Goal: Task Accomplishment & Management: Manage account settings

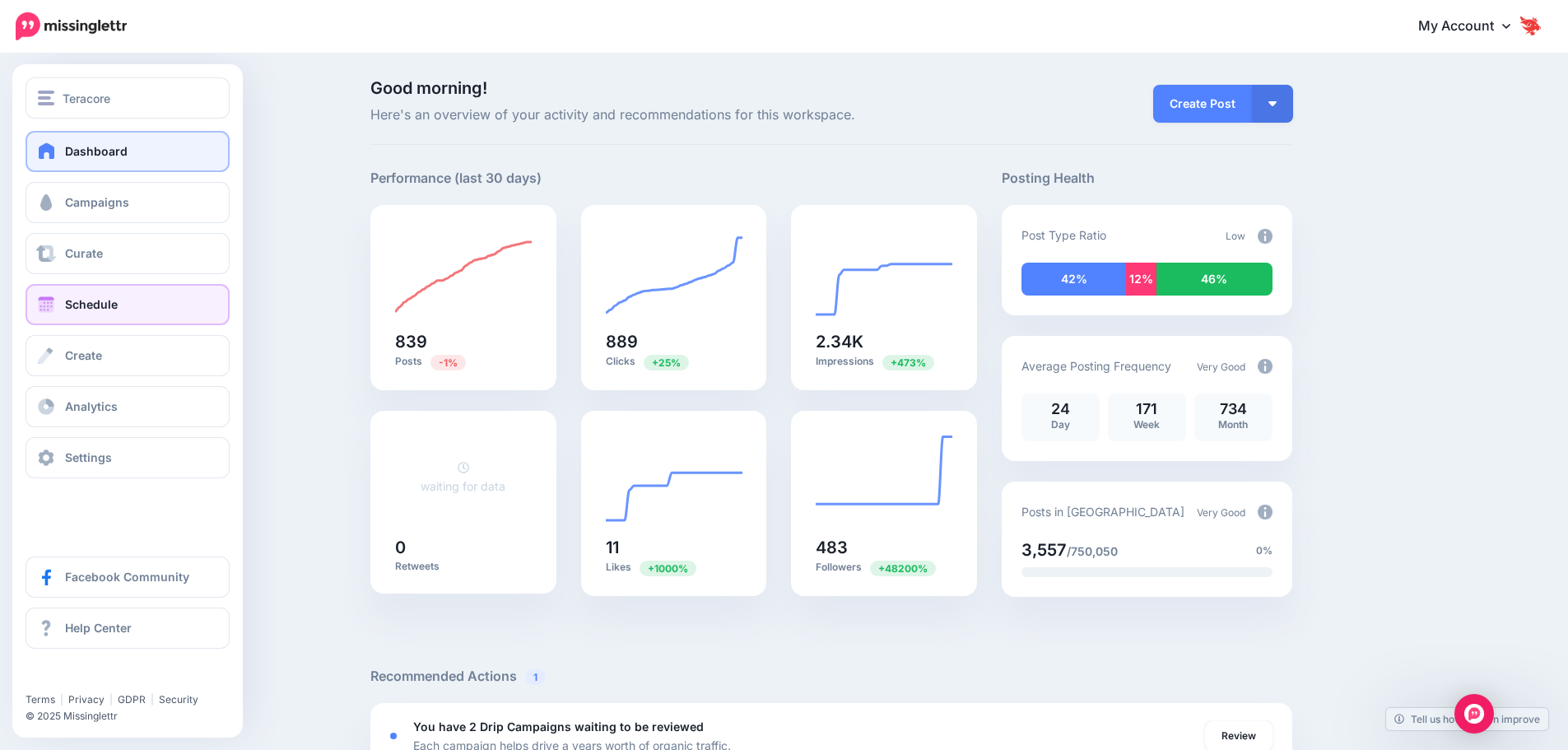
click at [85, 318] on link "Schedule" at bounding box center [127, 304] width 204 height 41
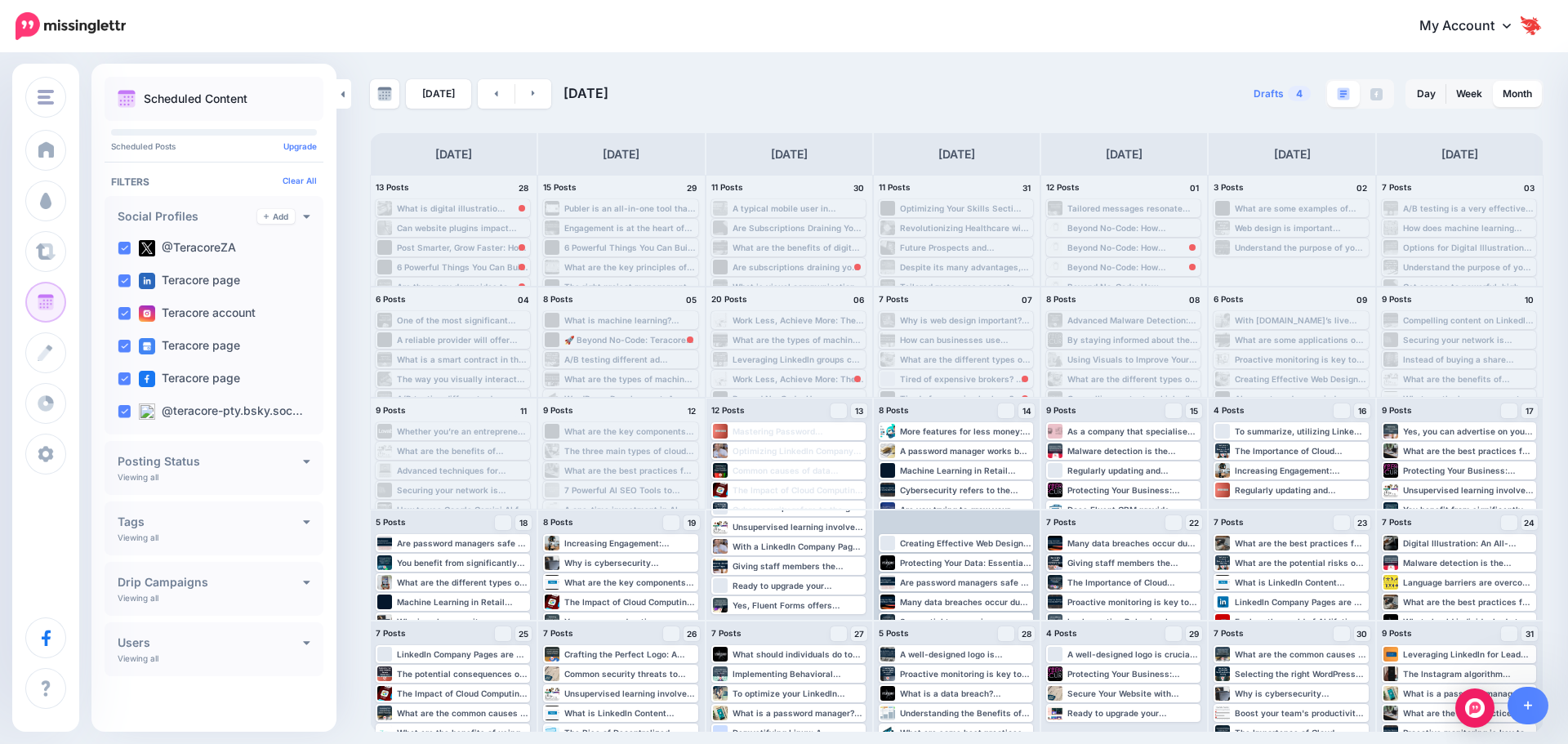
scroll to position [17, 0]
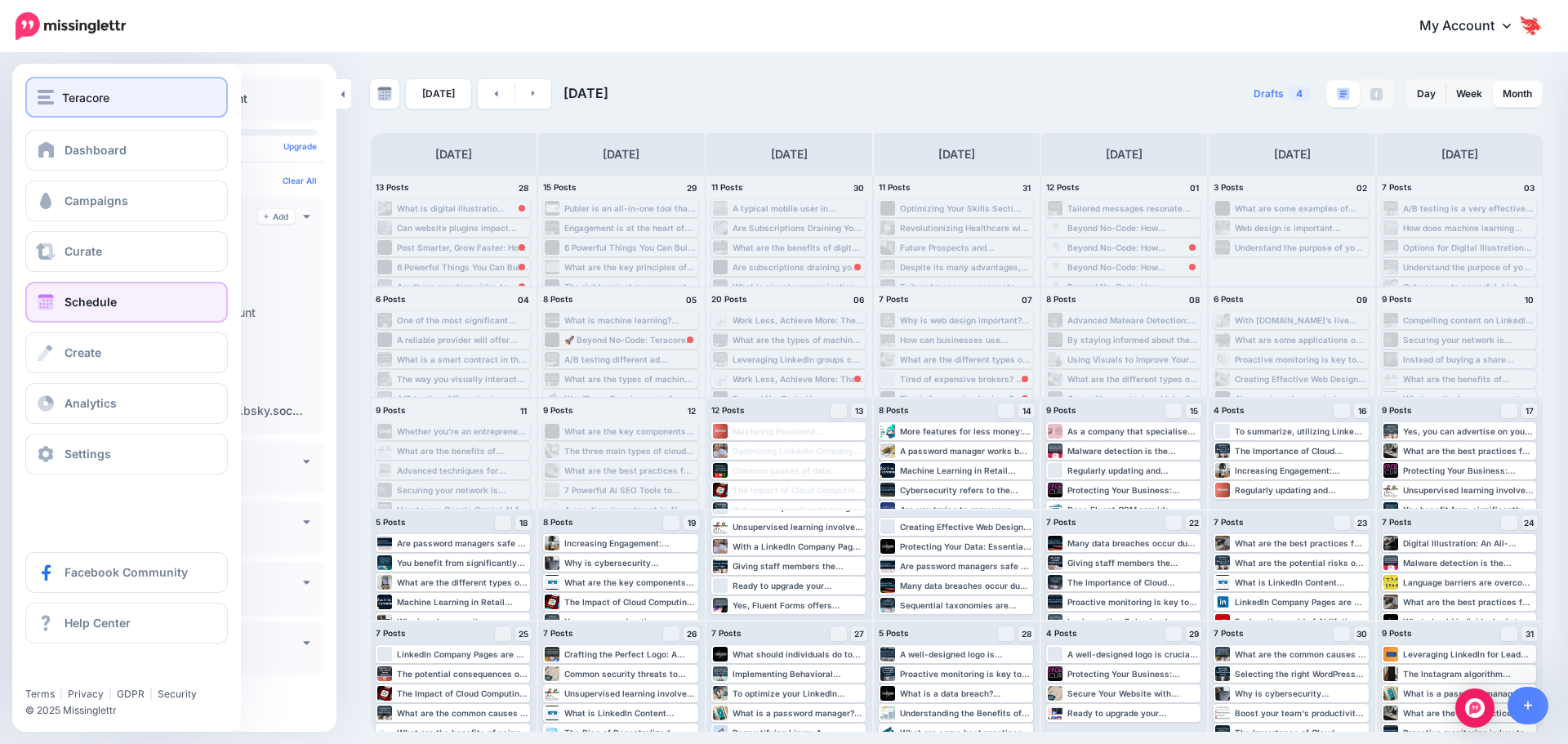
click at [50, 96] on img "button" at bounding box center [46, 97] width 17 height 15
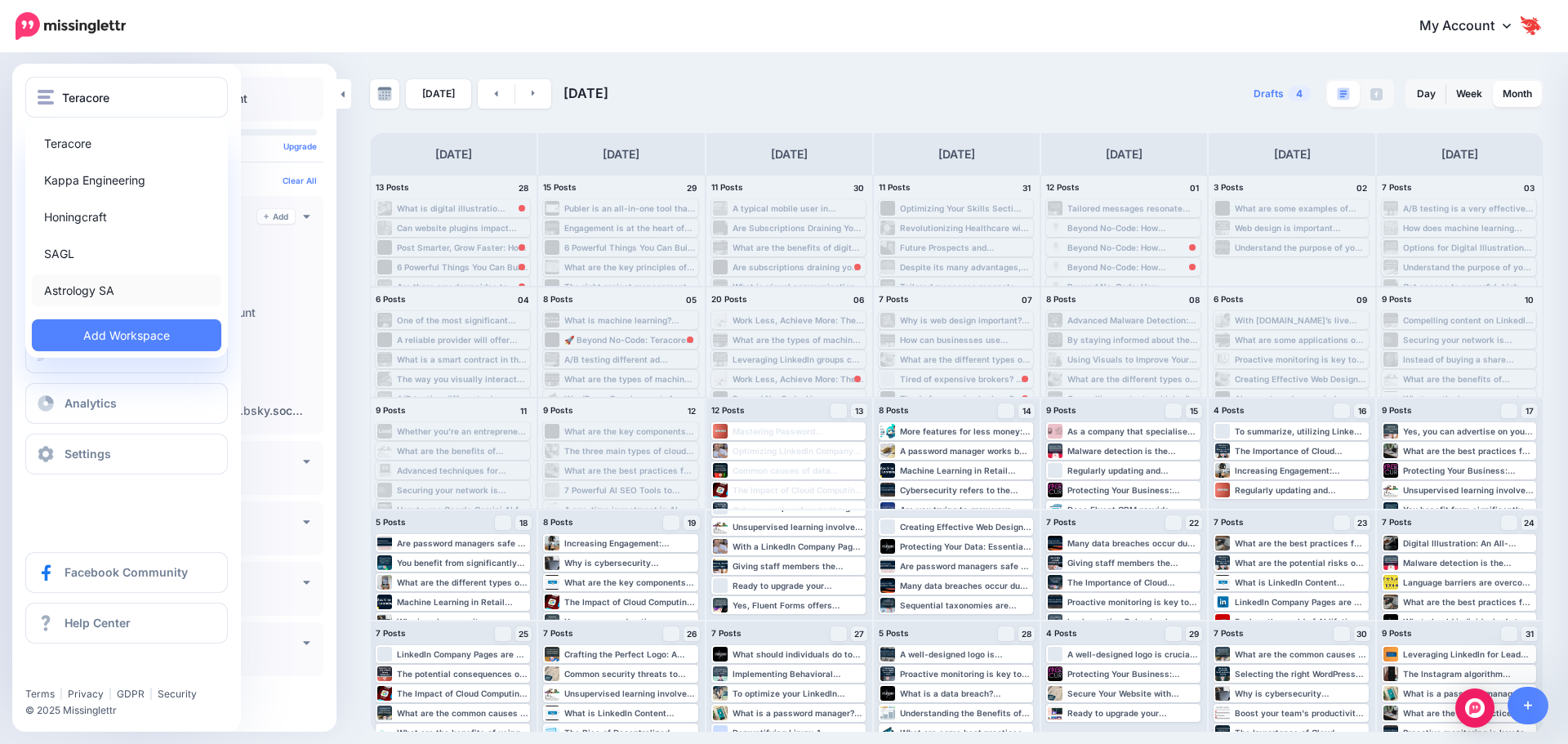
click at [85, 289] on link "Astrology SA" at bounding box center [126, 290] width 189 height 32
